Goal: Navigation & Orientation: Find specific page/section

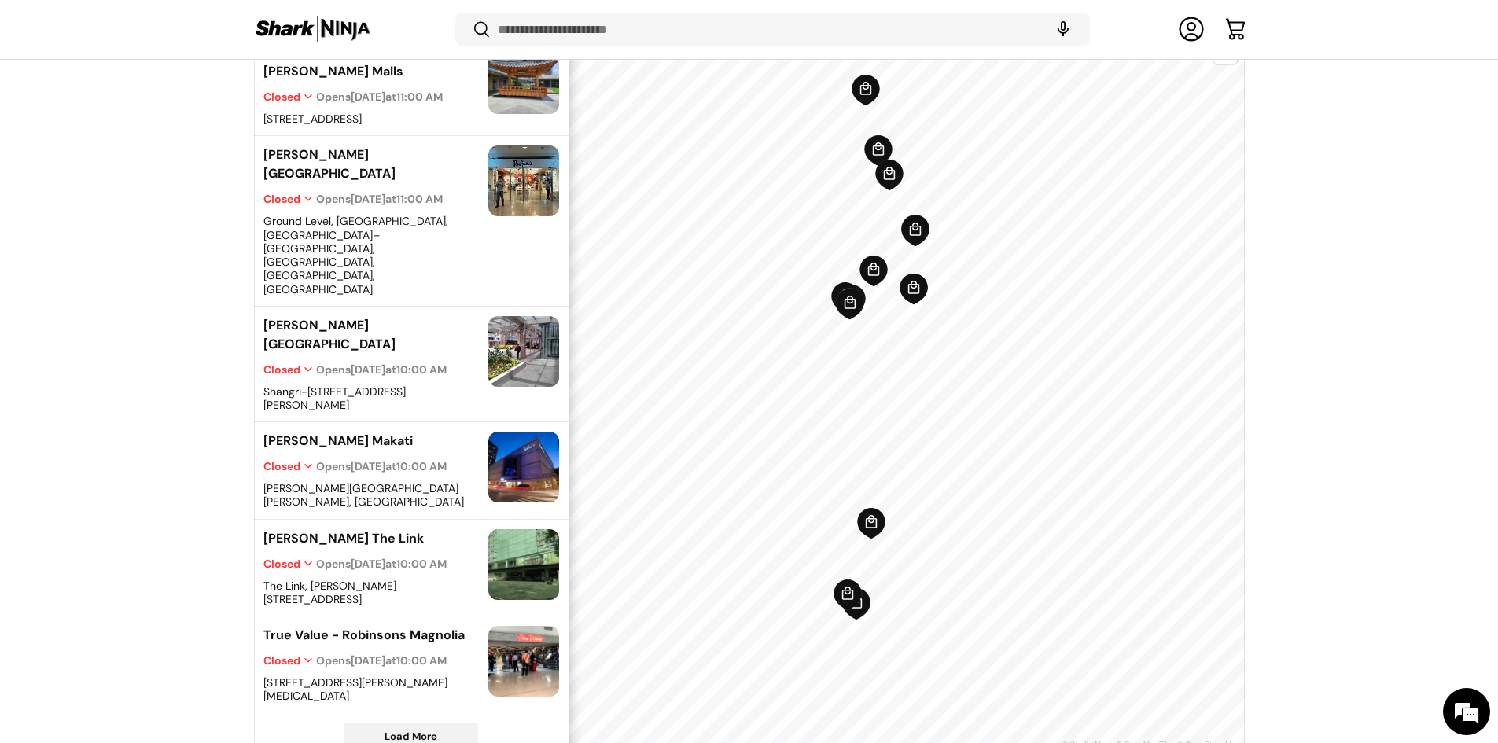
scroll to position [485, 0]
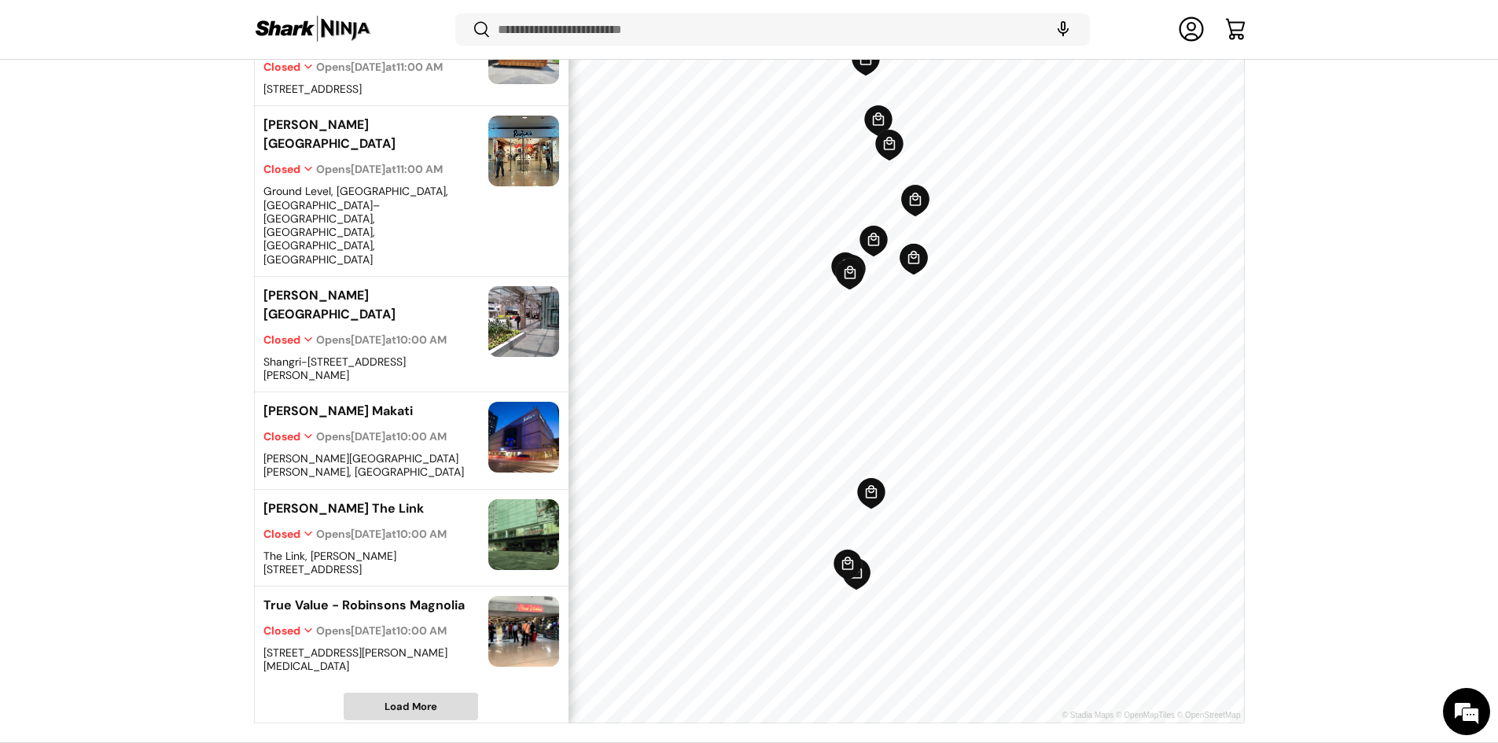
click at [443, 694] on span "Load More" at bounding box center [411, 707] width 133 height 26
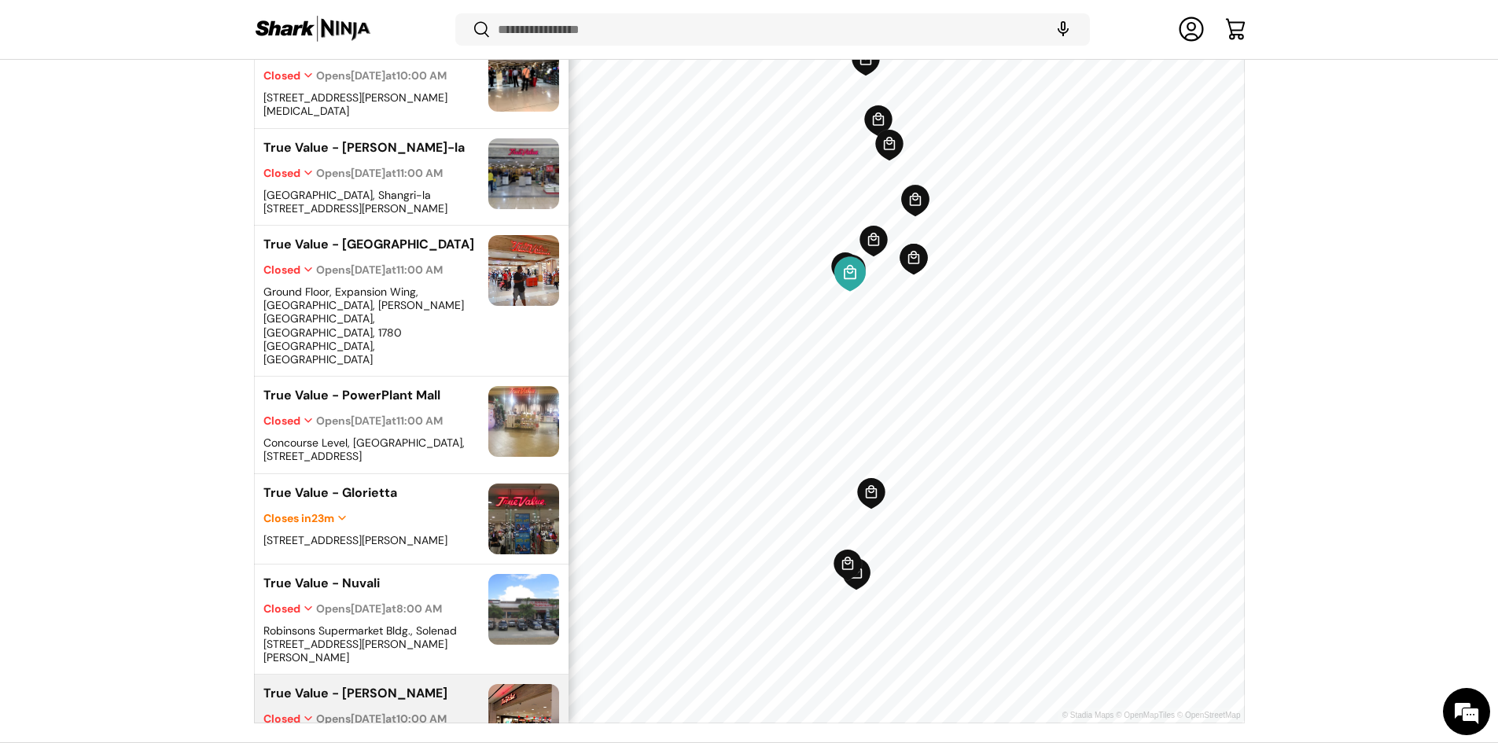
scroll to position [614, 0]
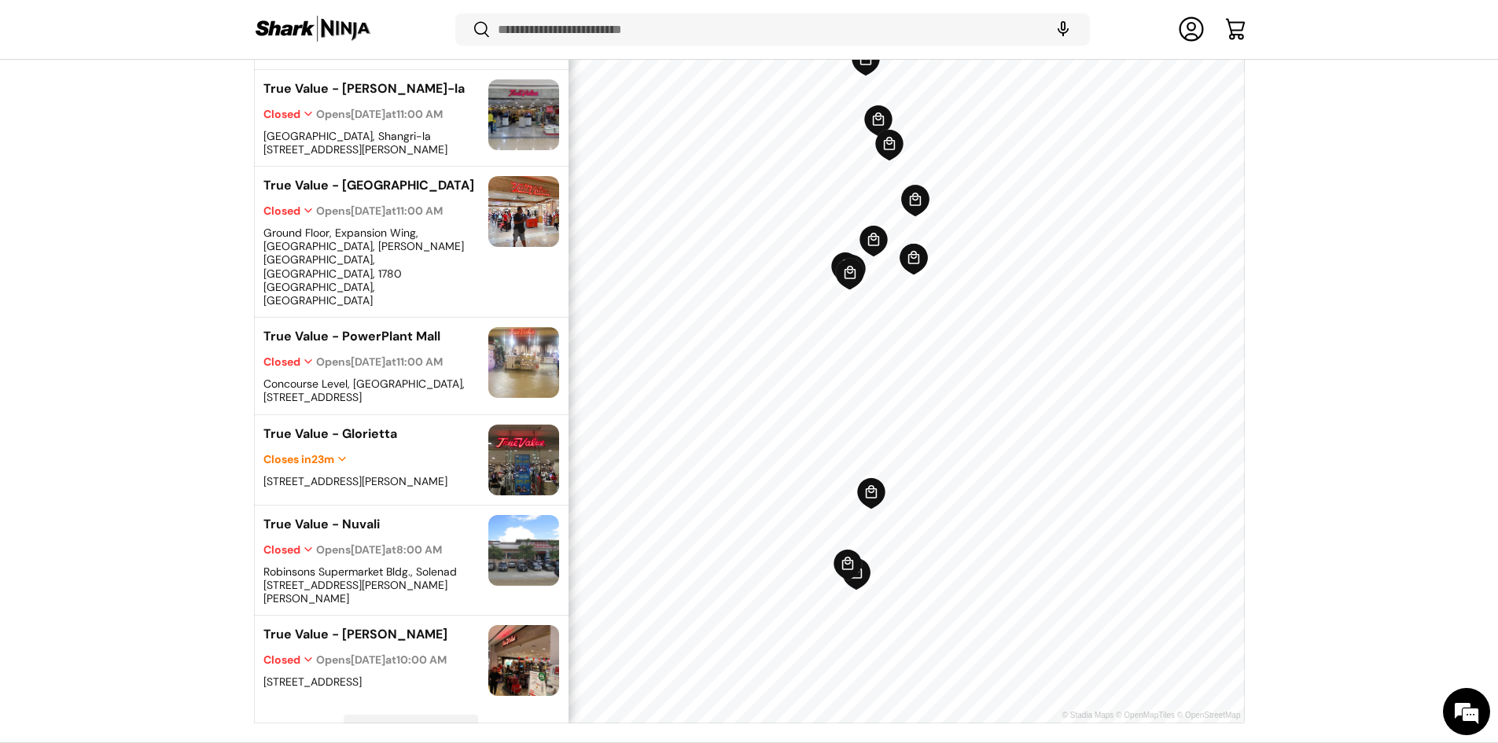
click at [422, 675] on div "19 locations Glorietta 1 (Ground Level) - [PERSON_NAME][GEOGRAPHIC_DATA] Closed…" at bounding box center [411, 351] width 315 height 743
click at [424, 716] on span "Load More" at bounding box center [411, 729] width 133 height 26
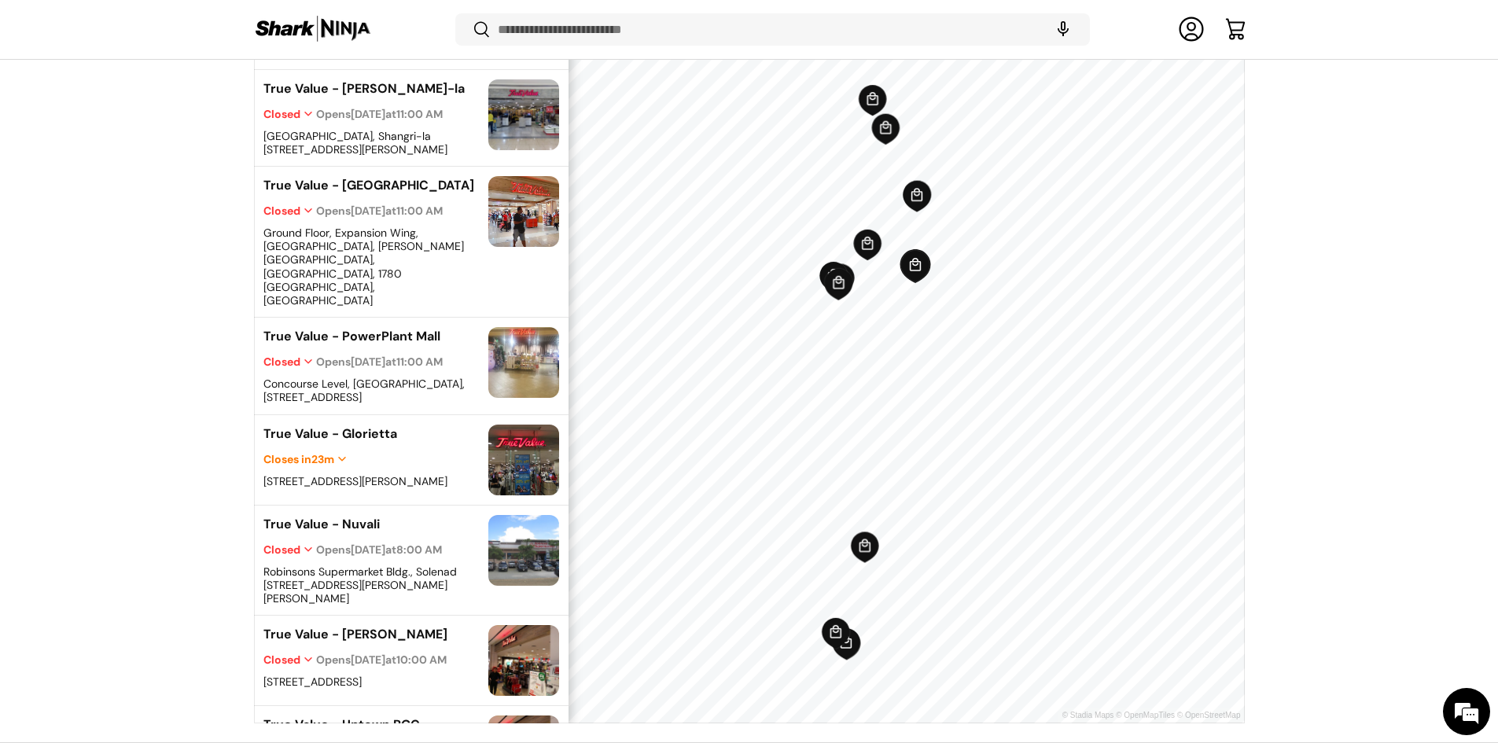
scroll to position [0, 0]
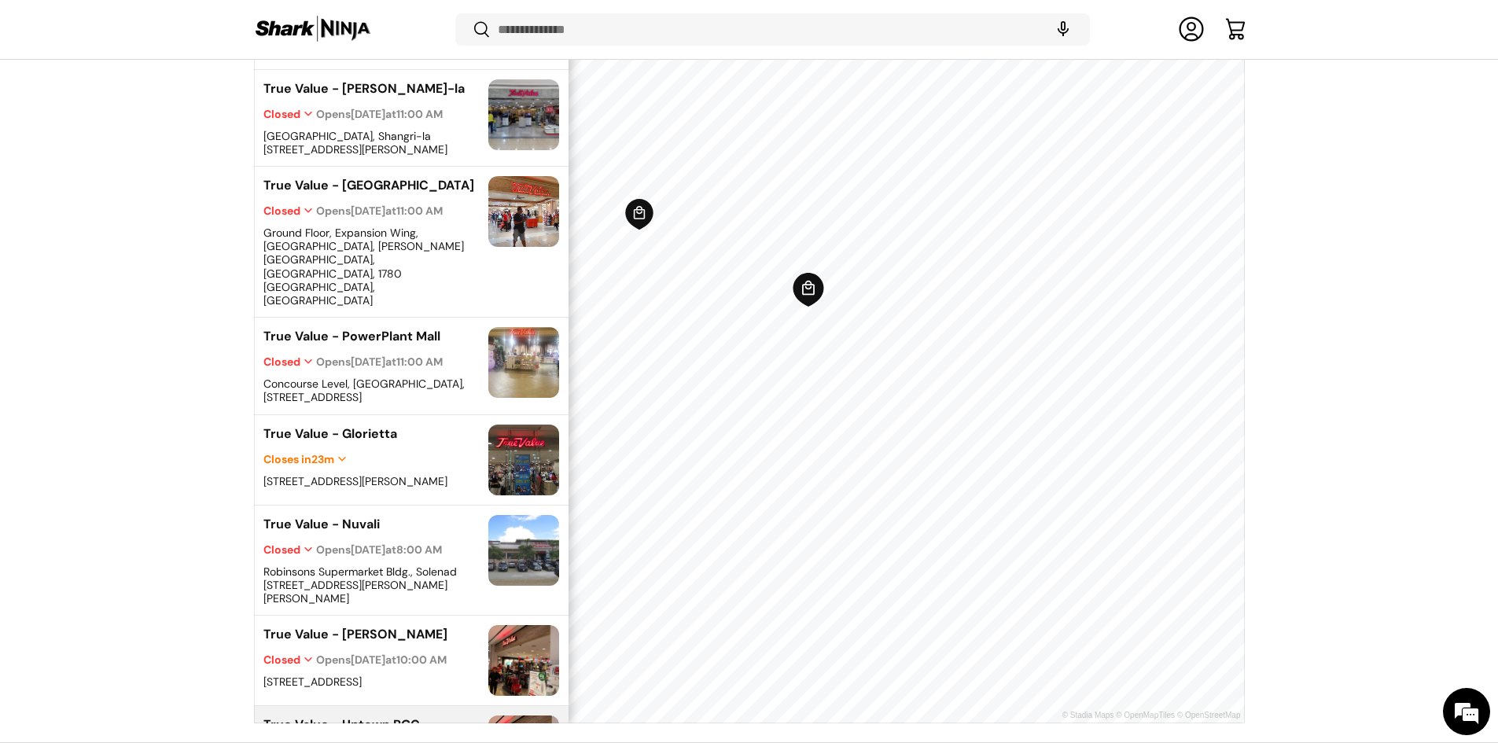
click at [811, 300] on icon "Map marker" at bounding box center [808, 290] width 31 height 34
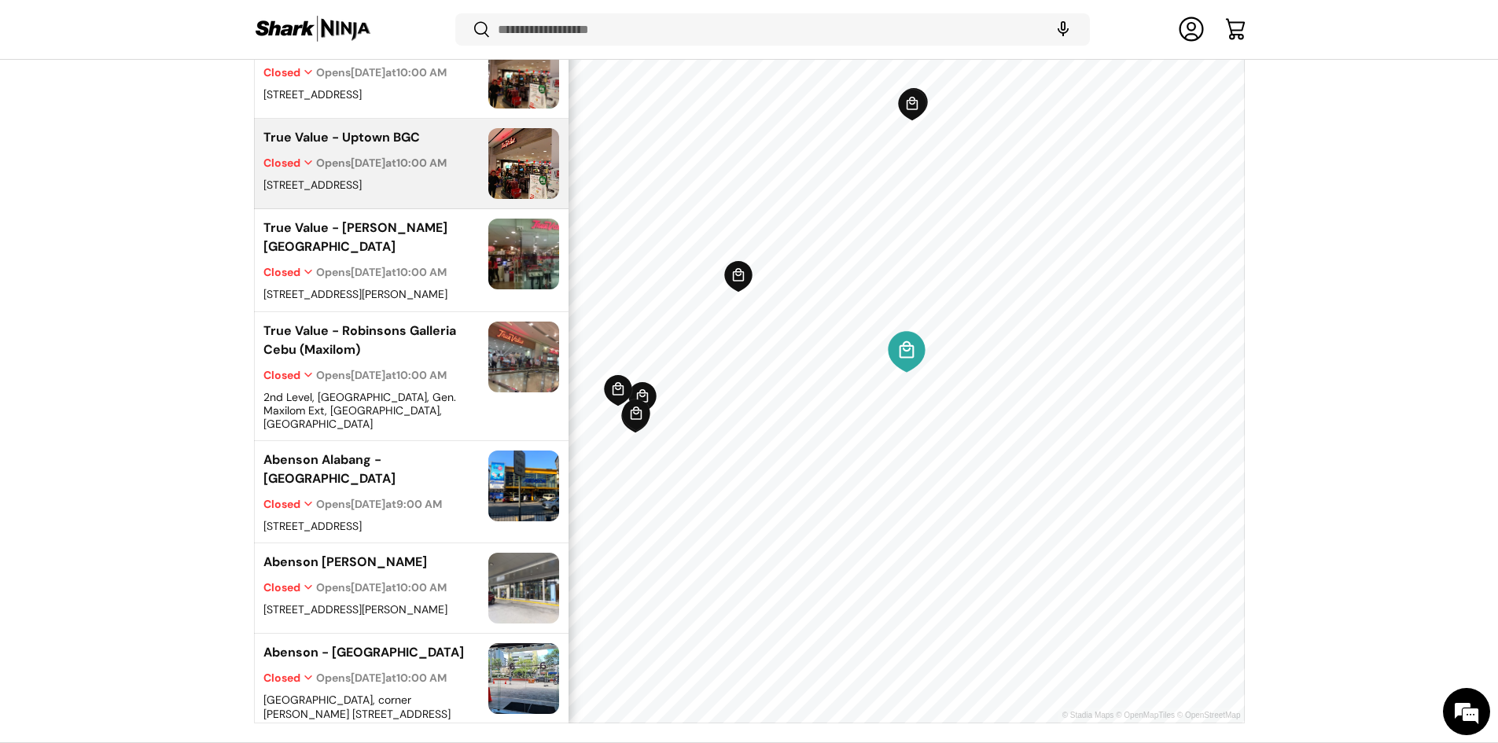
scroll to position [1206, 0]
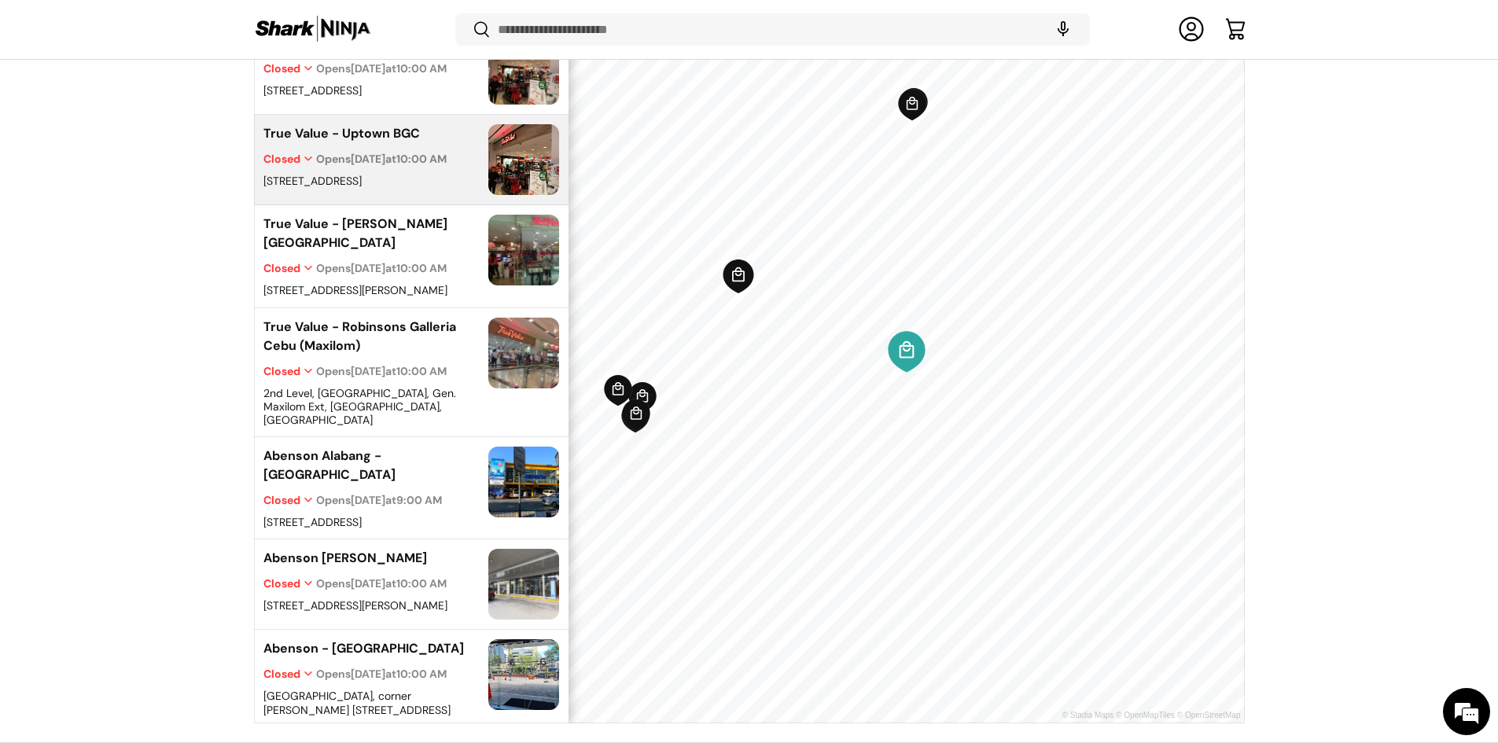
click at [748, 275] on icon "Map marker" at bounding box center [738, 277] width 31 height 34
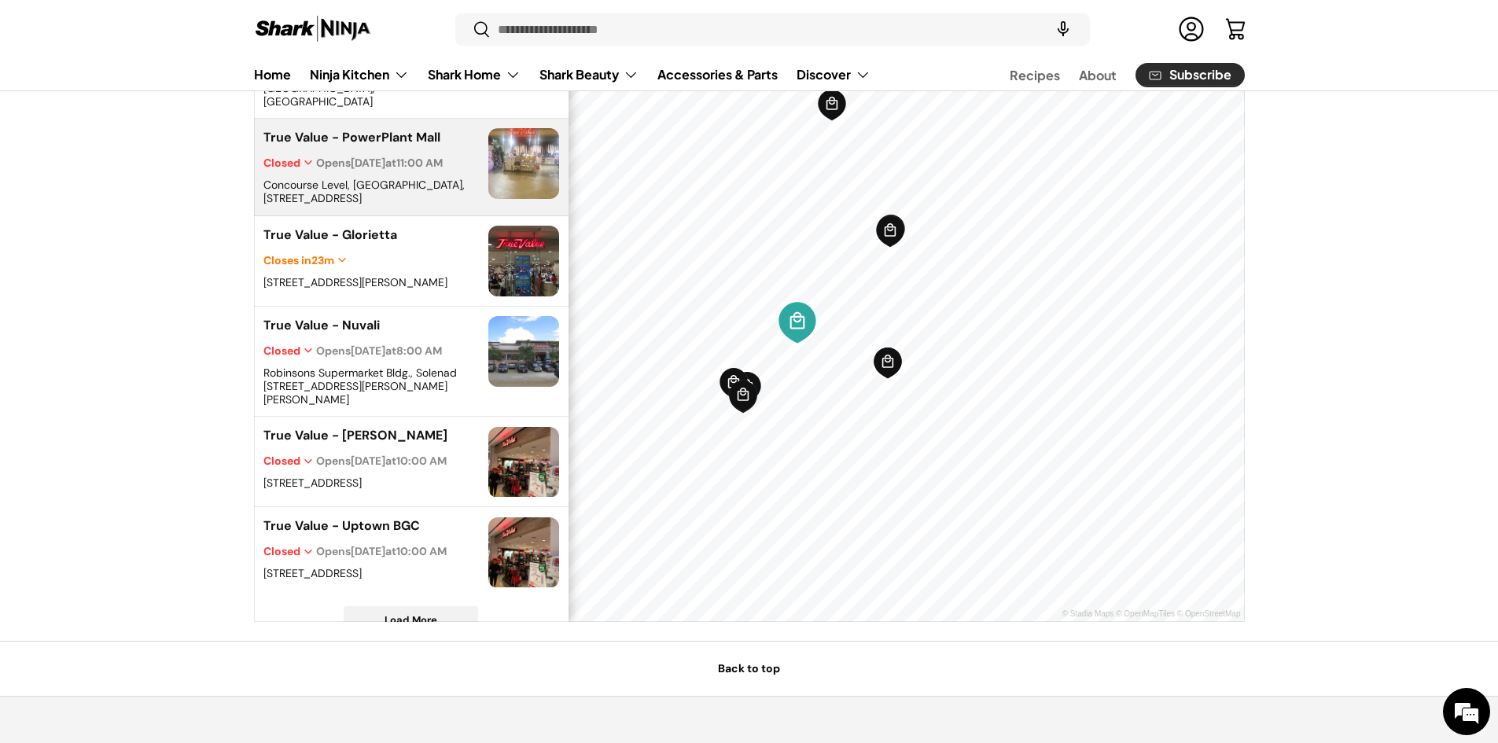
scroll to position [573, 0]
click at [886, 227] on icon "Map marker" at bounding box center [890, 233] width 31 height 34
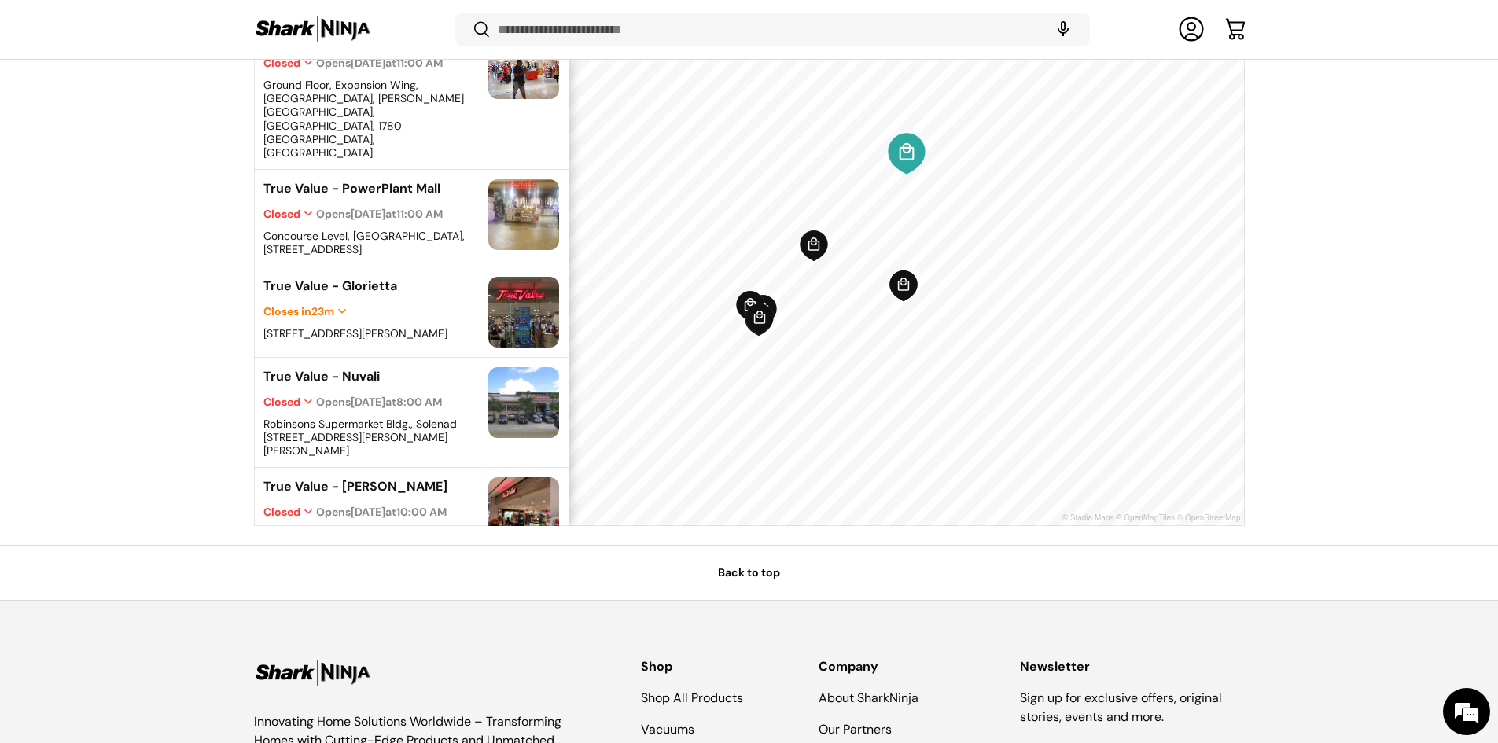
scroll to position [555, 0]
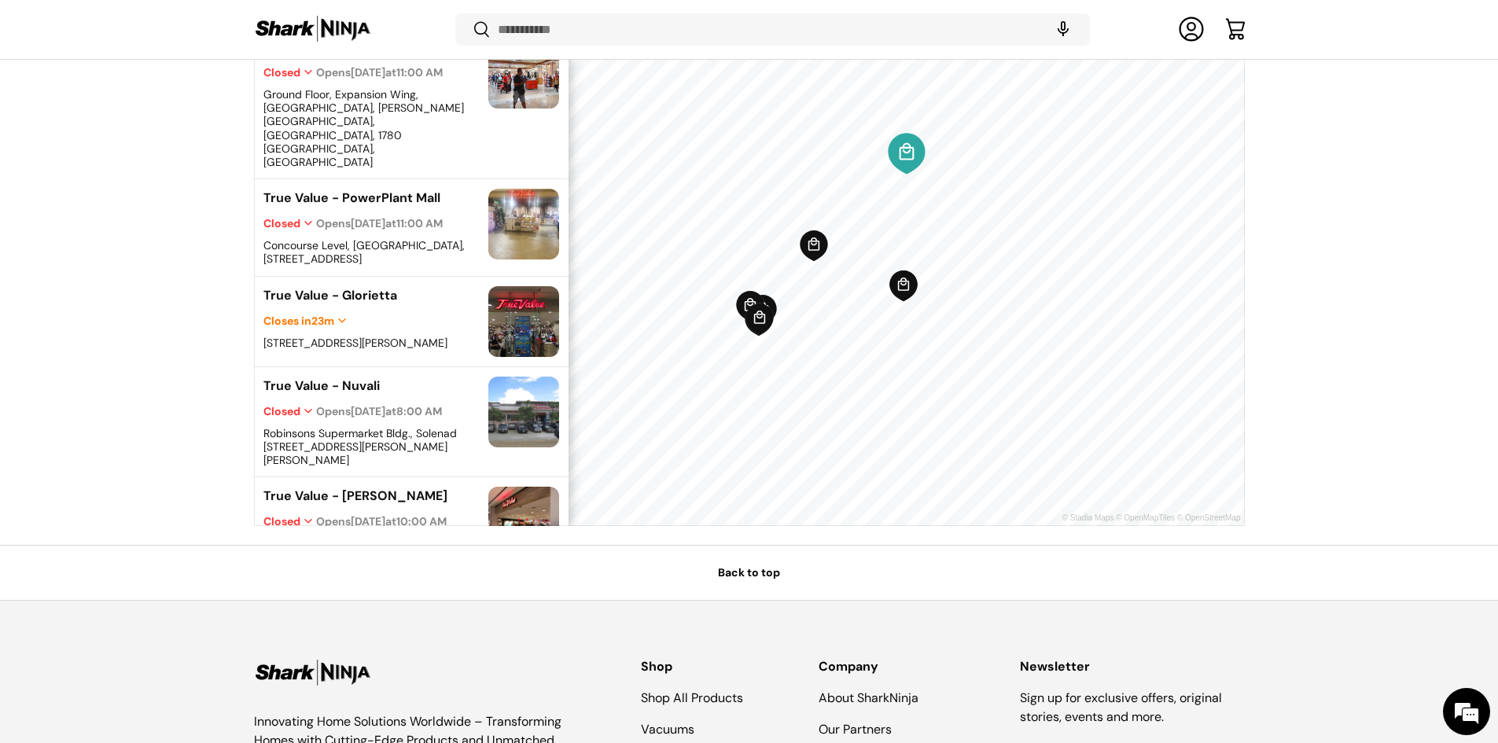
click at [898, 166] on icon "Map marker" at bounding box center [906, 153] width 37 height 41
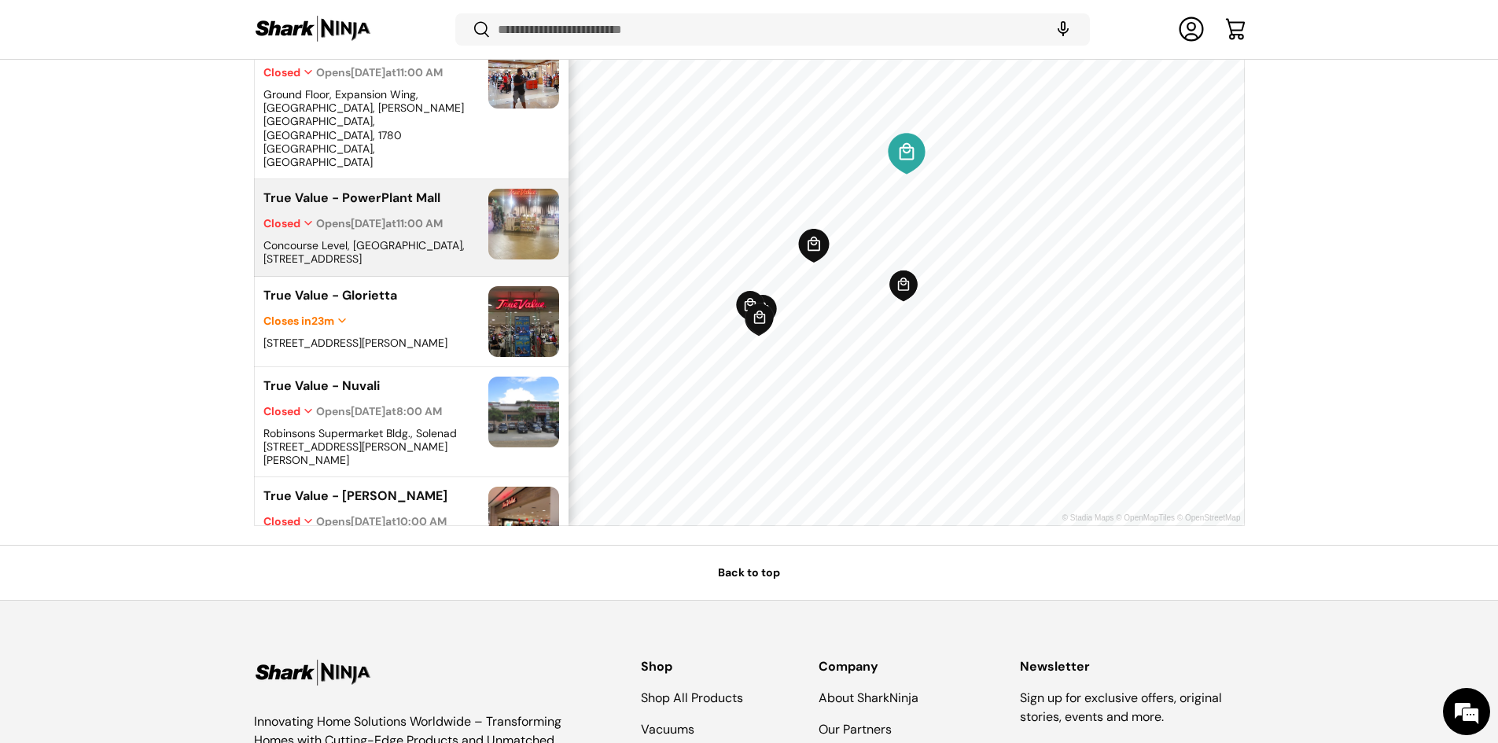
click at [813, 257] on icon "Map marker" at bounding box center [813, 246] width 31 height 34
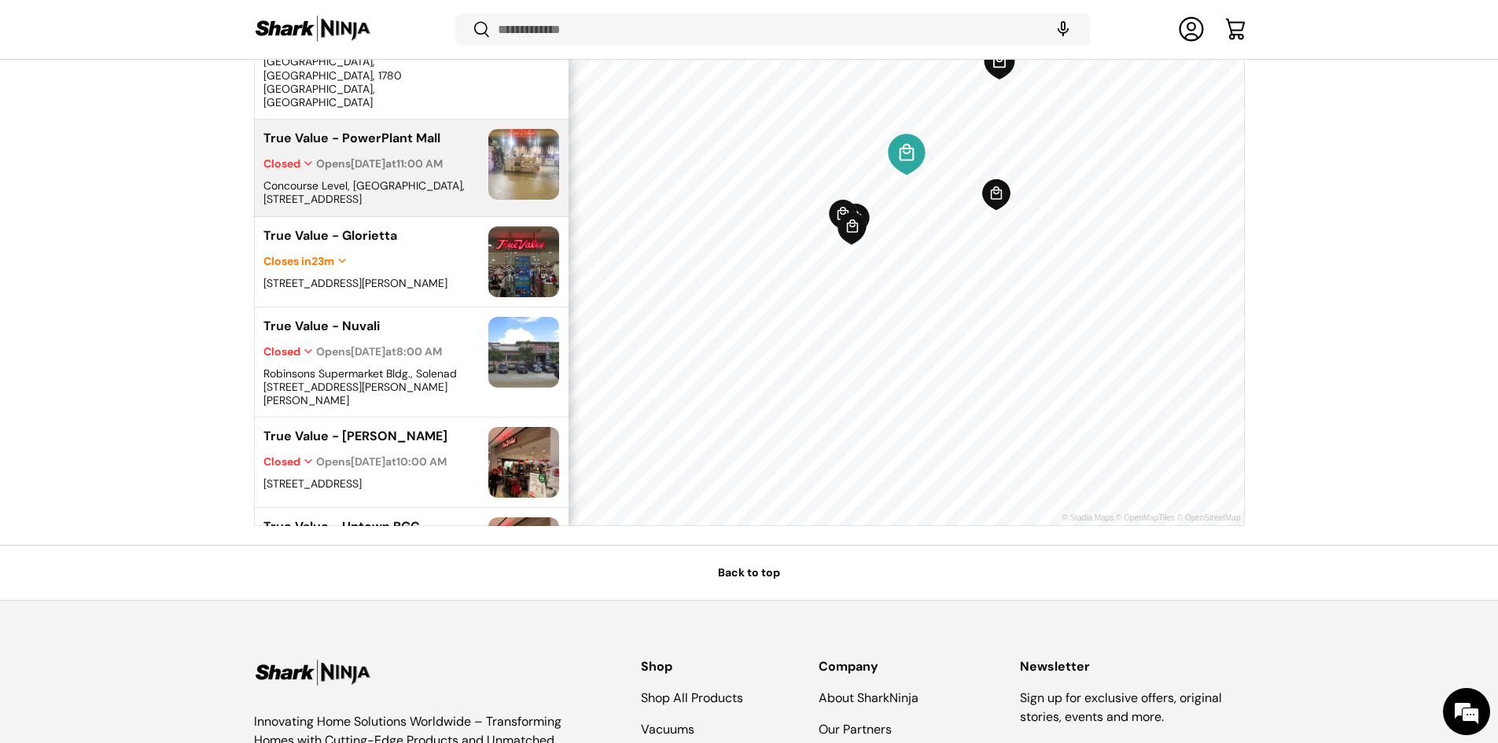
click at [1001, 78] on icon "Map marker" at bounding box center [998, 62] width 31 height 35
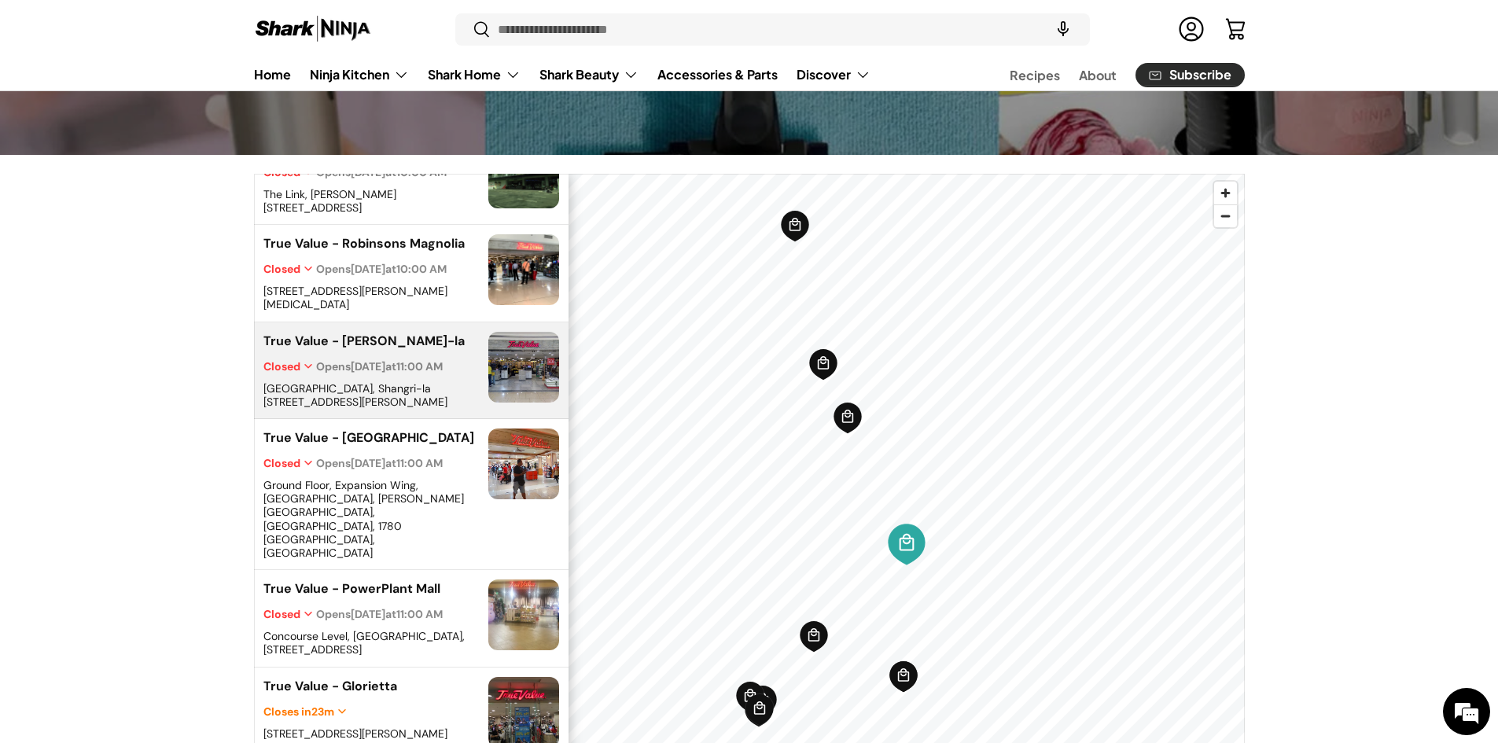
scroll to position [277, 0]
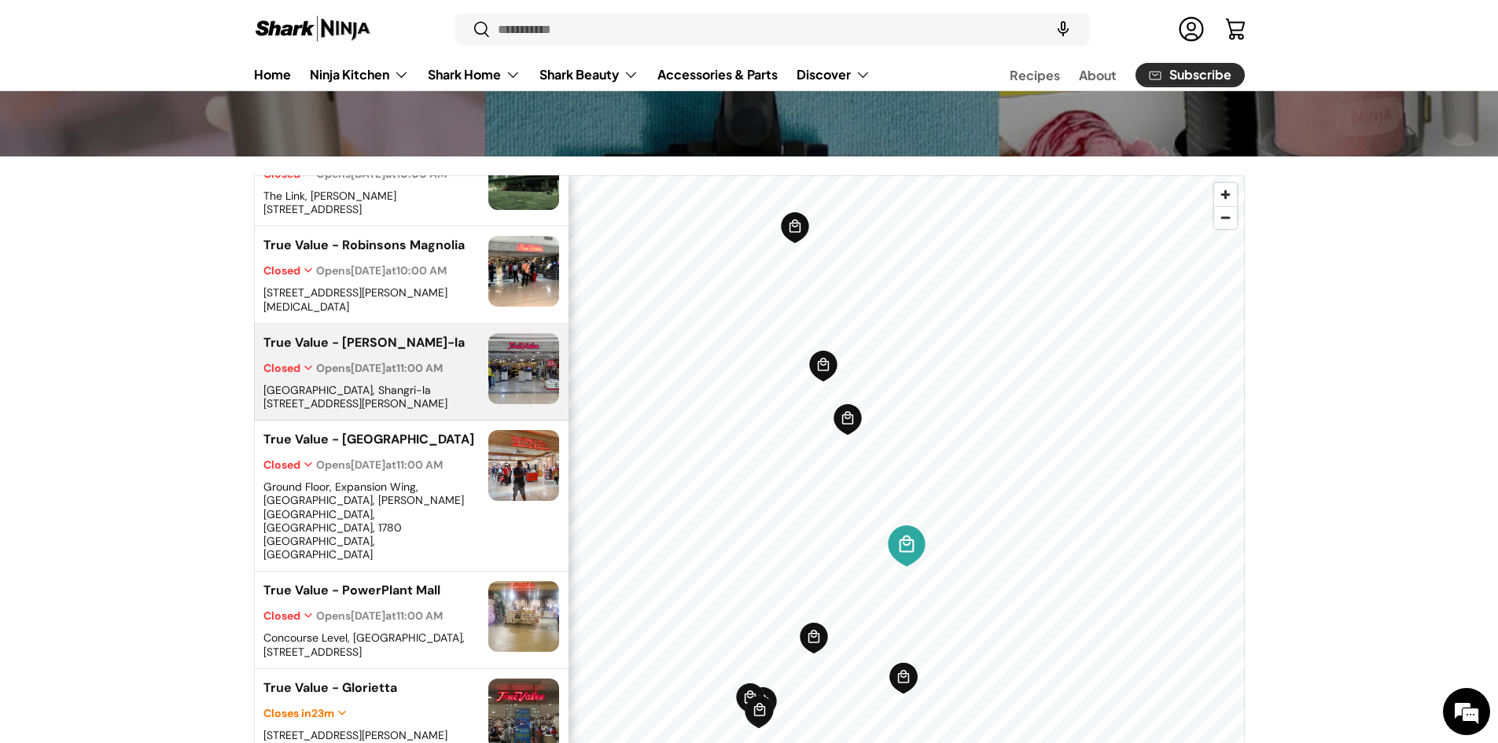
click at [501, 331] on img at bounding box center [523, 368] width 75 height 75
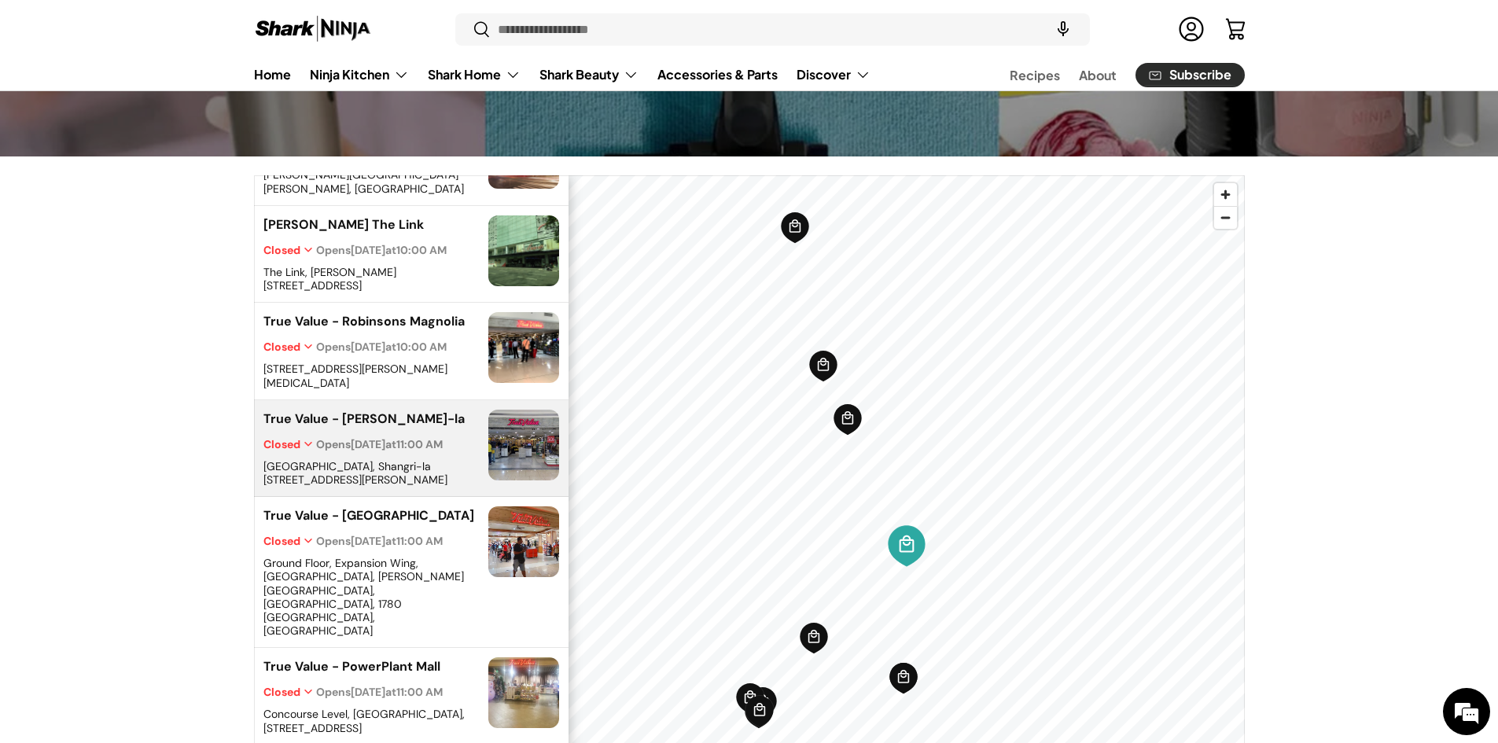
scroll to position [477, 0]
